Goal: Task Accomplishment & Management: Manage account settings

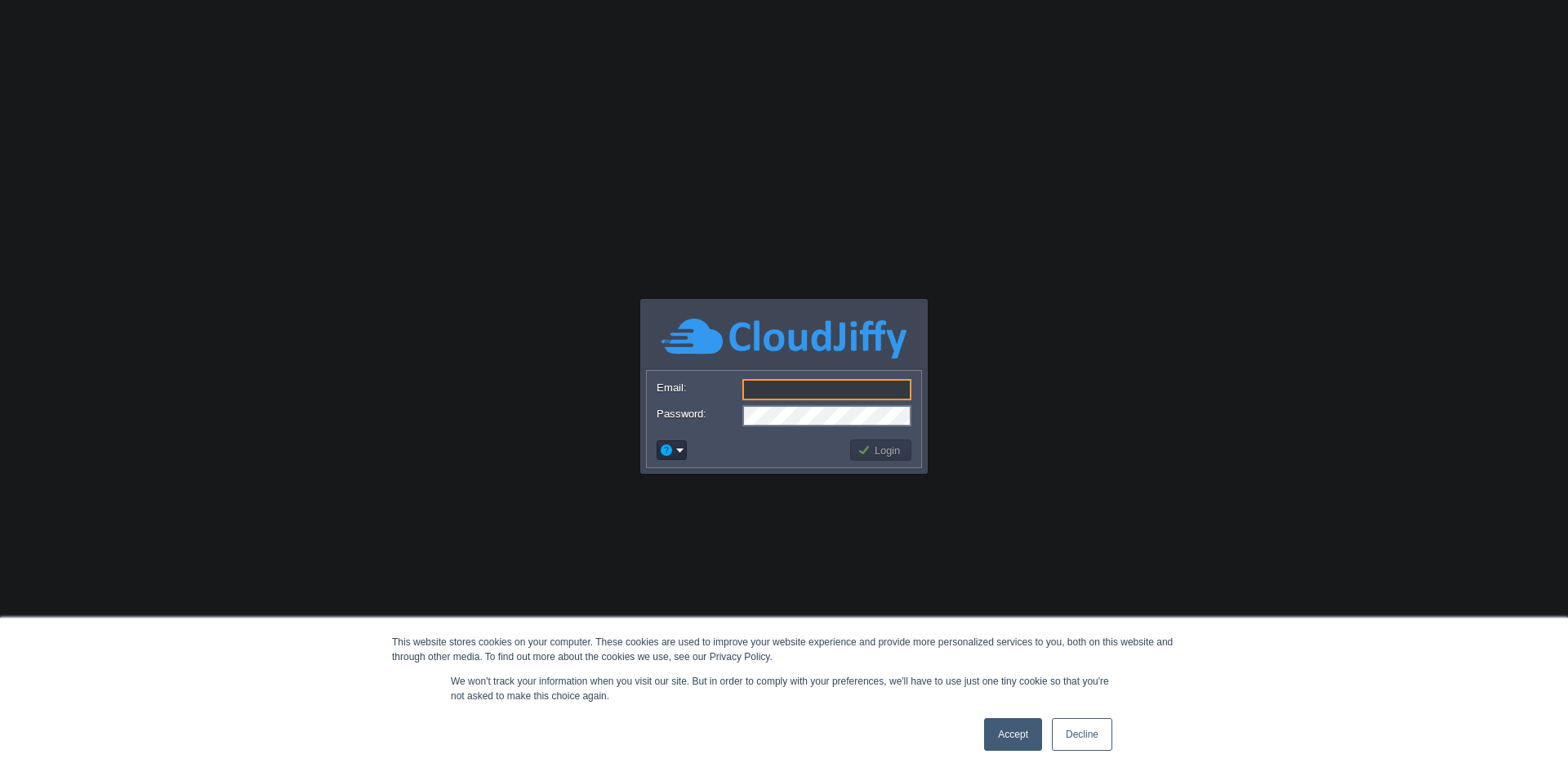
type input "[EMAIL_ADDRESS][DOMAIN_NAME]"
click at [872, 453] on button "Login" at bounding box center [880, 449] width 48 height 15
click at [1030, 738] on link "Accept" at bounding box center [1013, 734] width 58 height 33
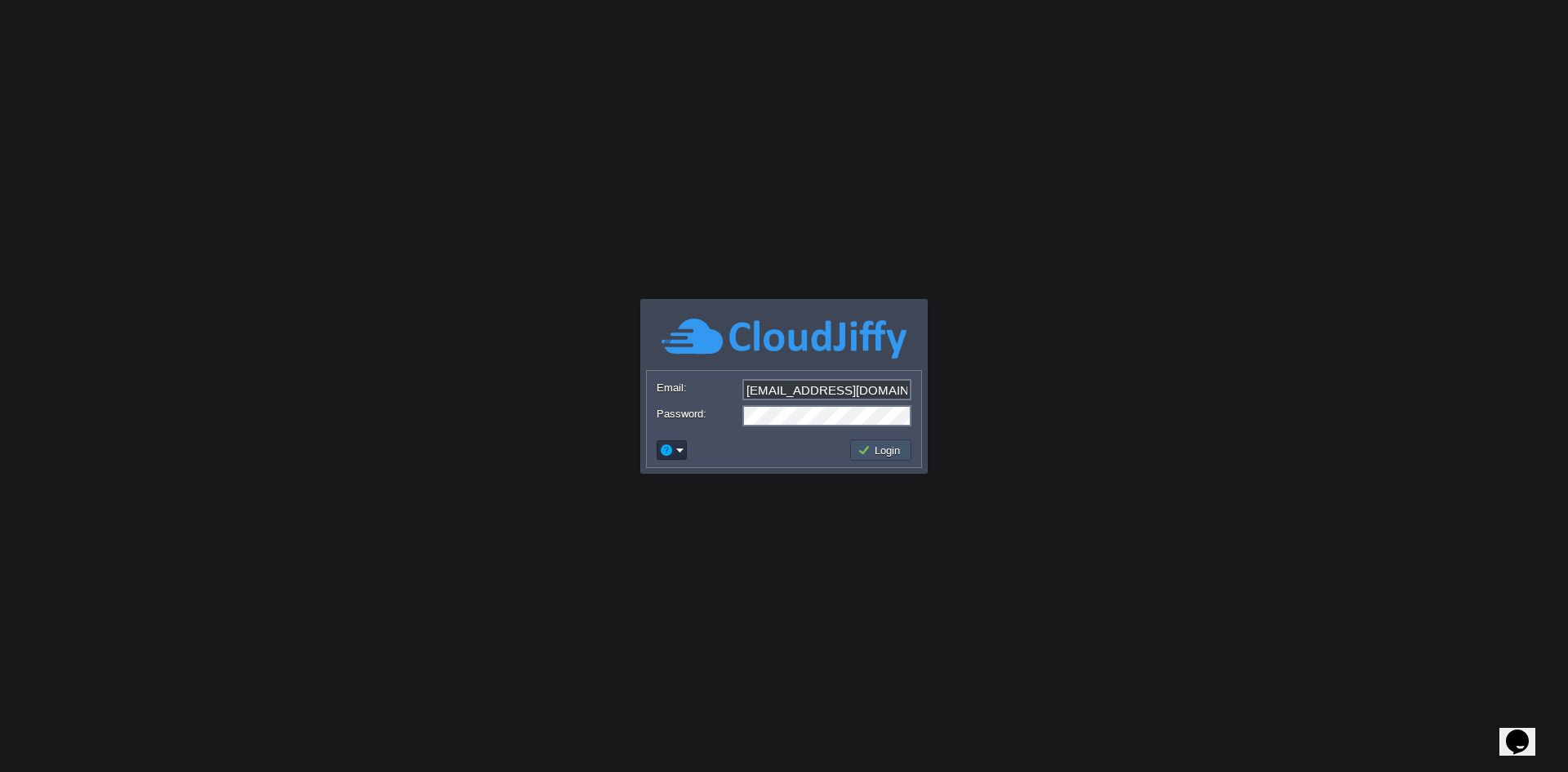
click at [883, 455] on button "Login" at bounding box center [880, 449] width 48 height 15
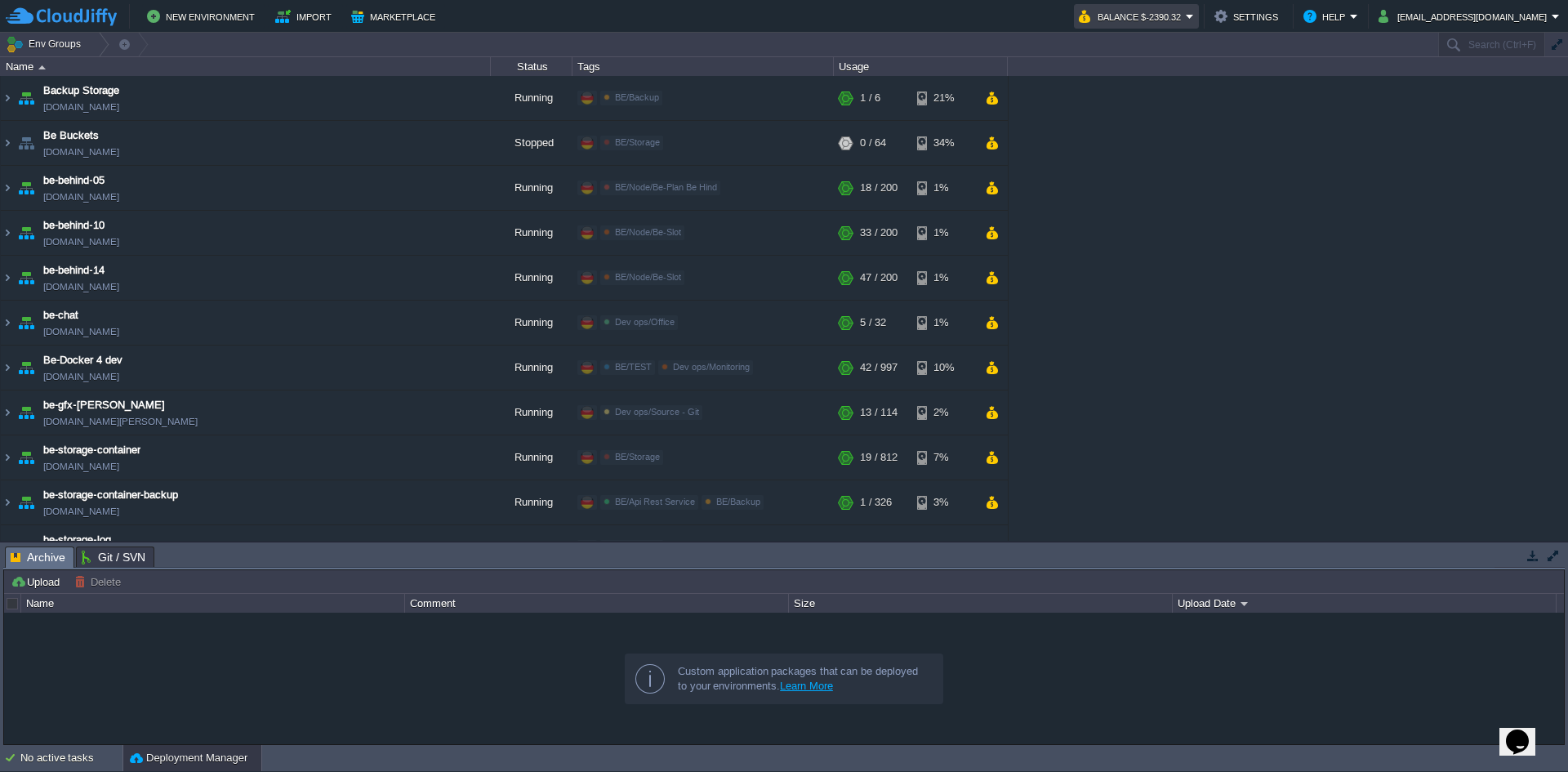
click at [1186, 18] on button "Balance $-2390.32" at bounding box center [1132, 16] width 107 height 19
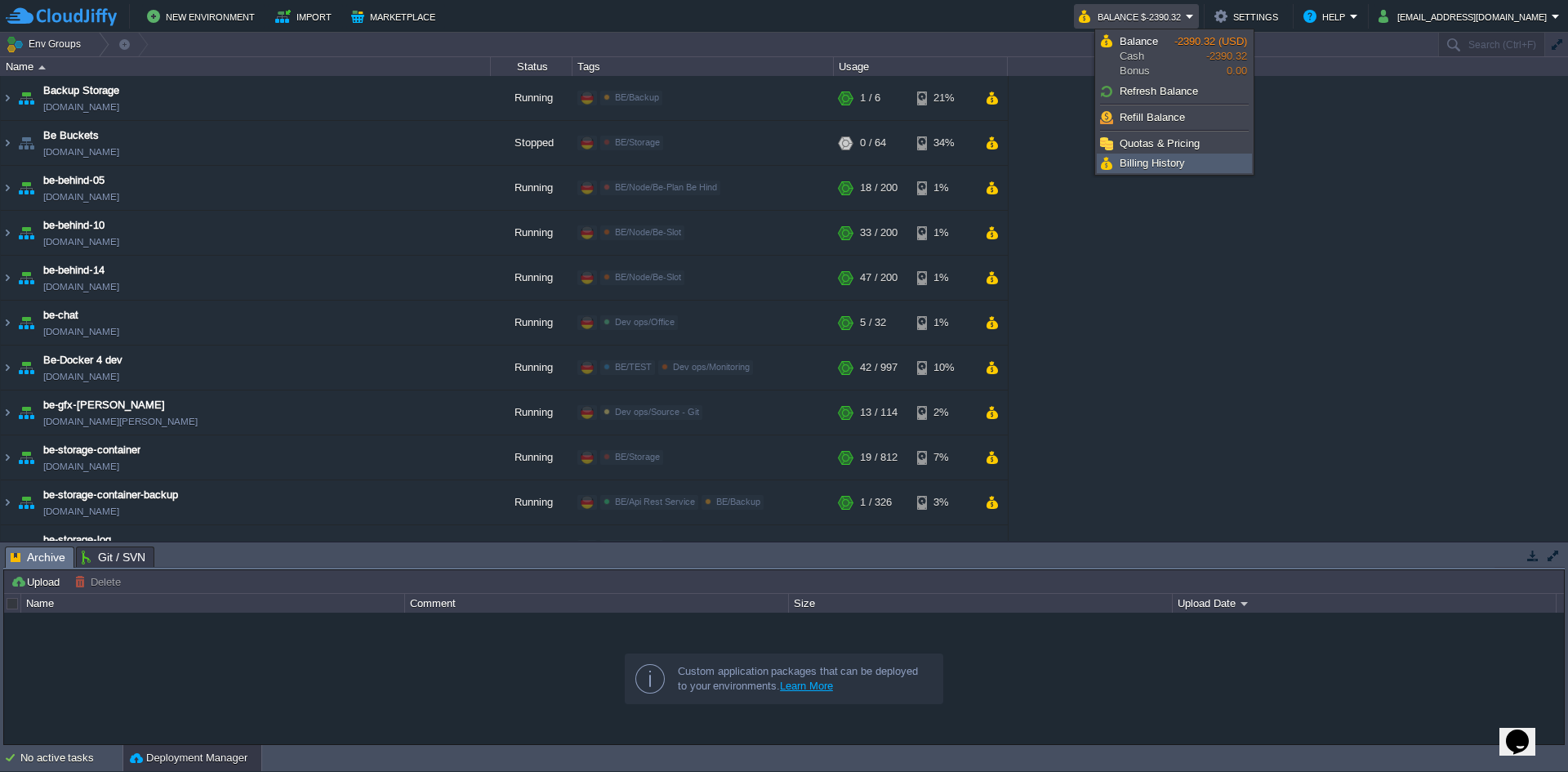
click at [1167, 155] on link "Billing History" at bounding box center [1174, 163] width 153 height 18
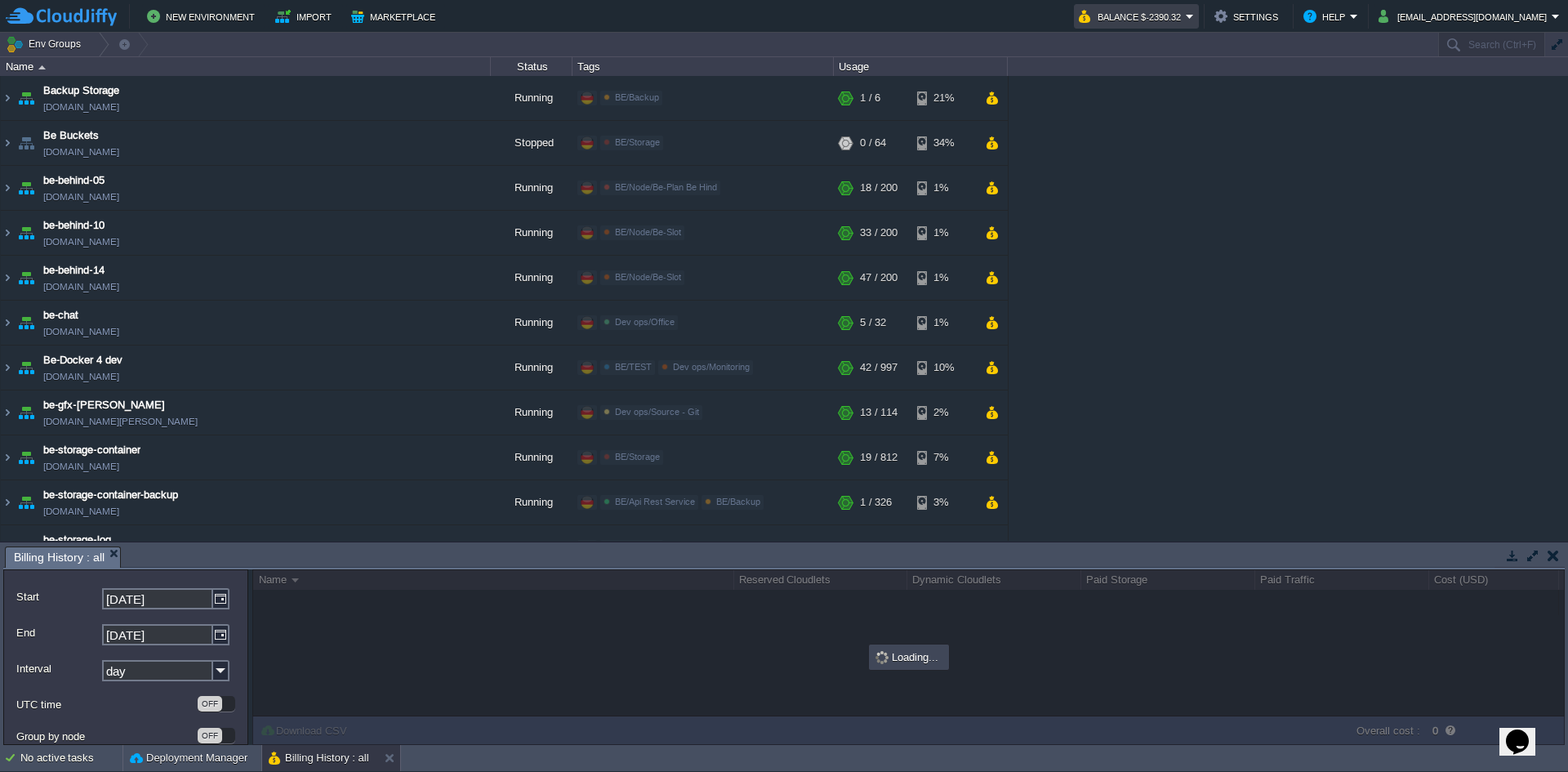
click at [1186, 19] on button "Balance $-2390.32" at bounding box center [1132, 16] width 107 height 19
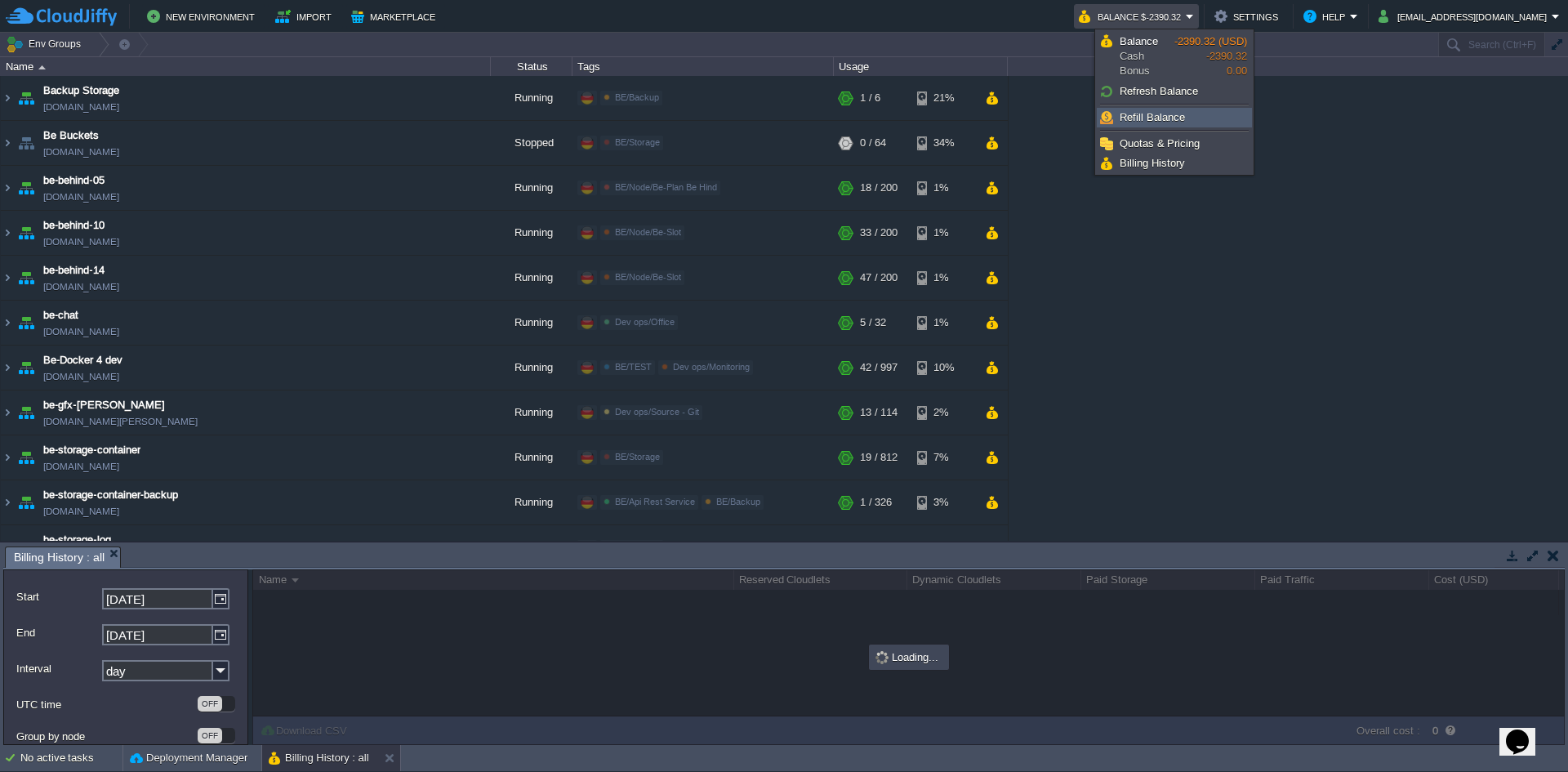
click at [1173, 116] on span "Refill Balance" at bounding box center [1151, 117] width 65 height 13
